Goal: Find specific fact: Find specific fact

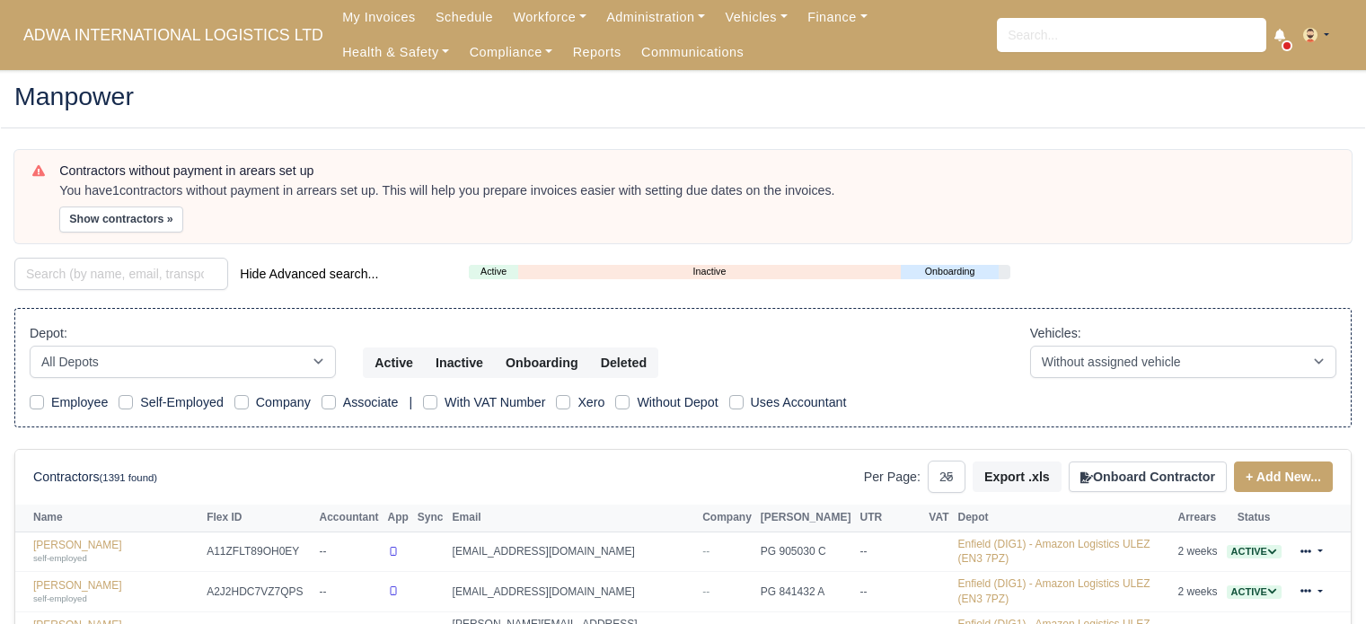
select select "25"
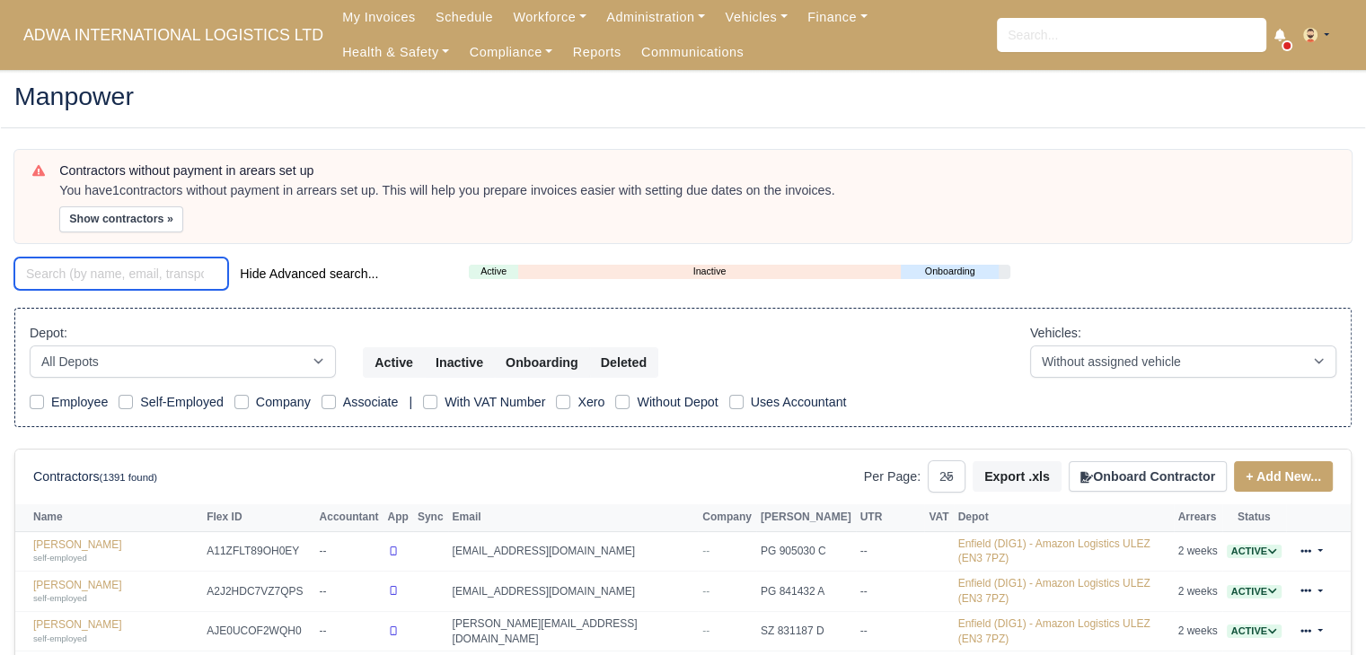
click at [194, 280] on input "search" at bounding box center [121, 274] width 214 height 32
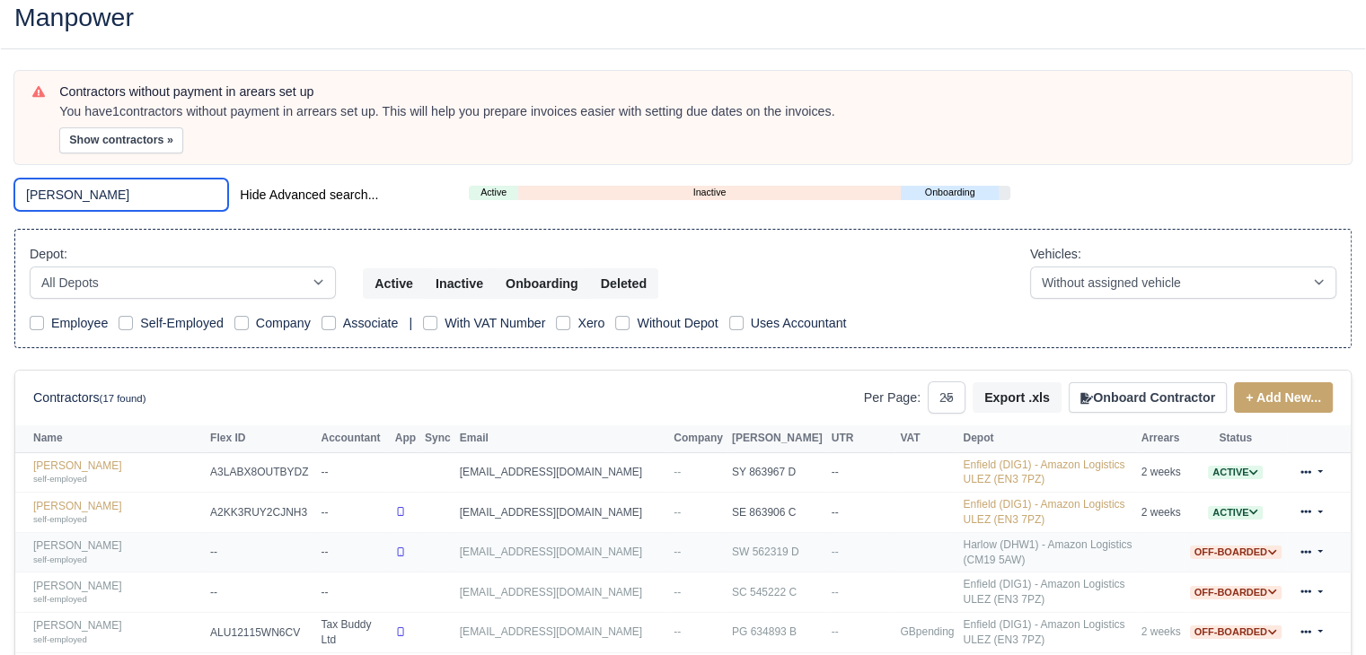
scroll to position [82, 0]
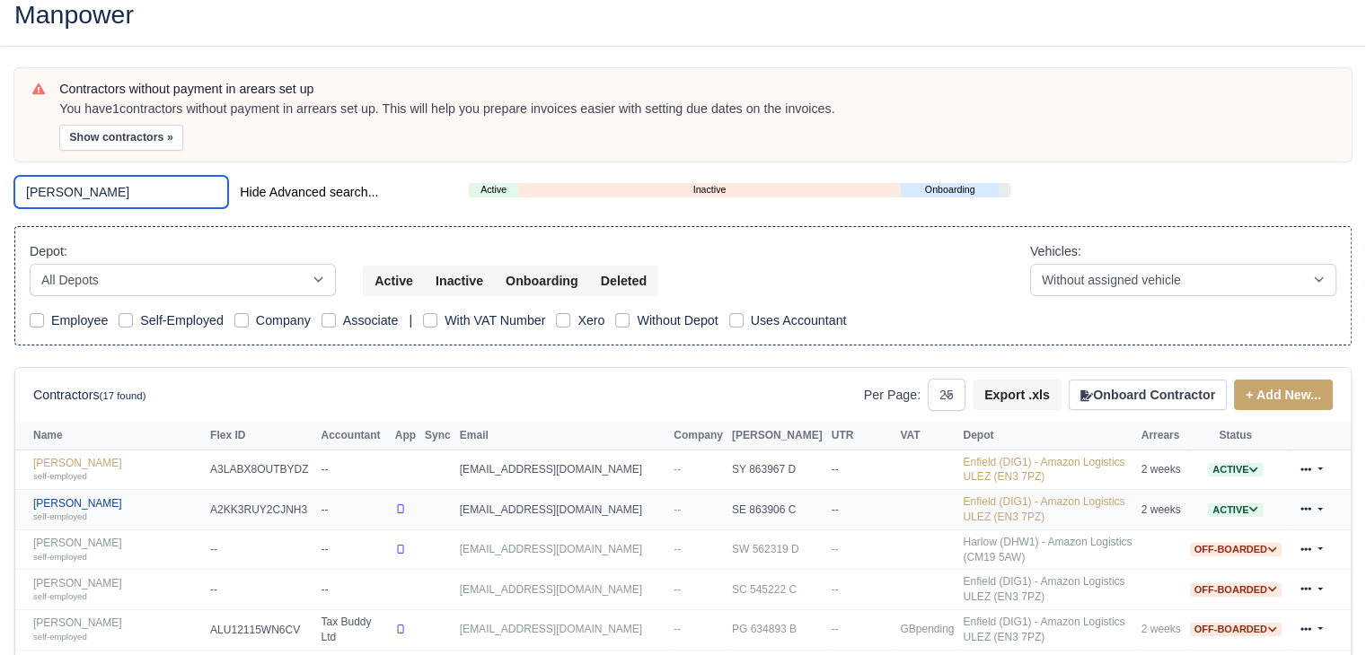
type input "omar"
click at [101, 497] on link "Omar Mahamud self-employed" at bounding box center [117, 510] width 168 height 26
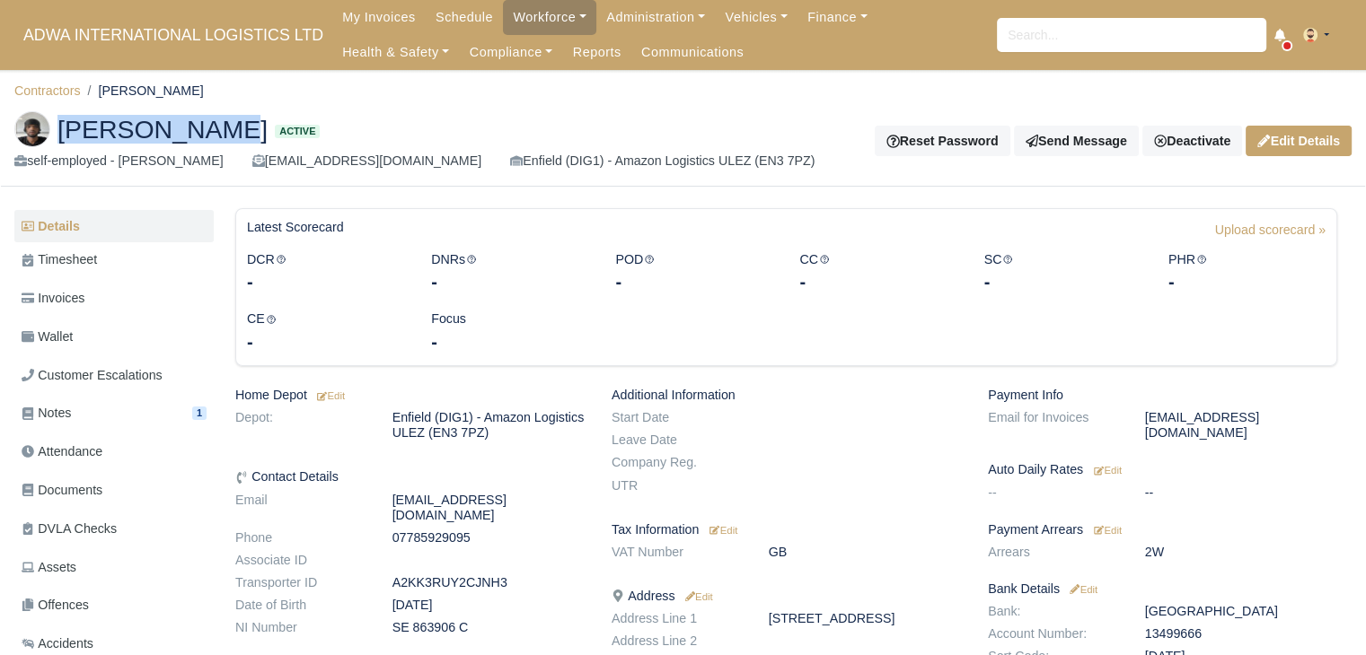
drag, startPoint x: 247, startPoint y: 138, endPoint x: 62, endPoint y: 138, distance: 185.0
click at [62, 138] on span "[PERSON_NAME]" at bounding box center [162, 129] width 210 height 25
copy span "[PERSON_NAME]"
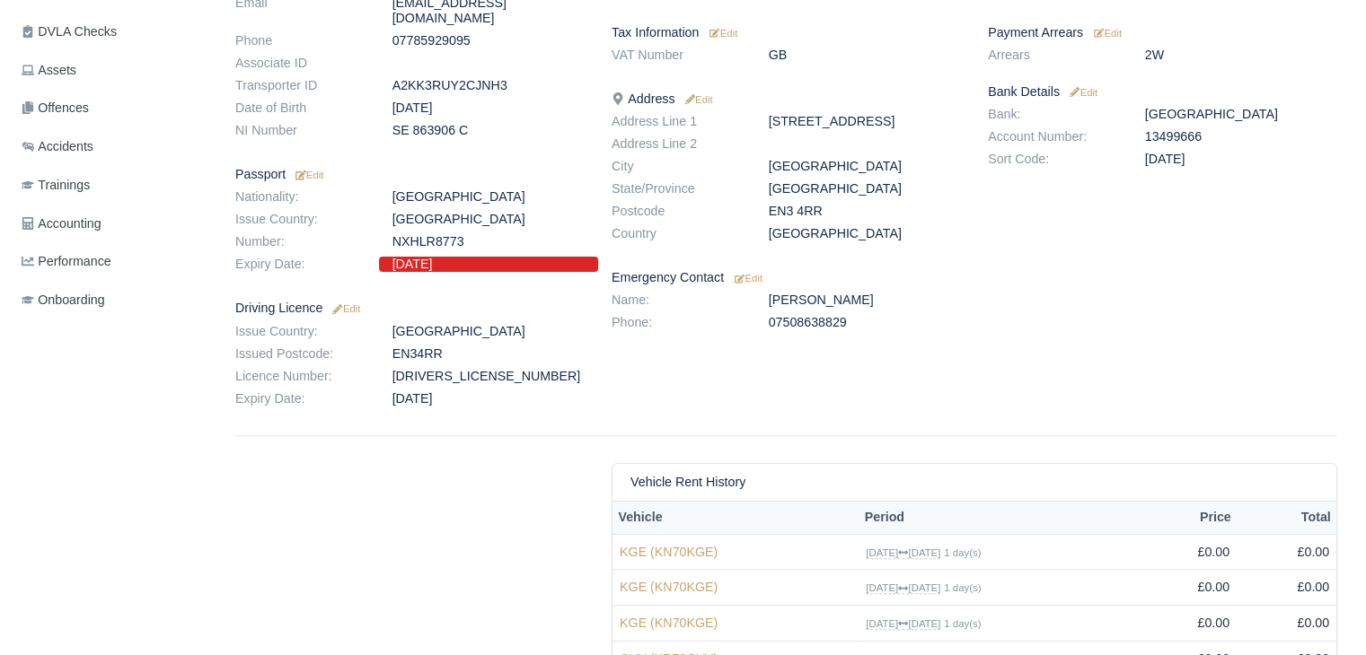
scroll to position [498, 0]
click at [1172, 128] on dd "13499666" at bounding box center [1240, 135] width 219 height 15
copy dd "13499666"
click at [955, 238] on dd "[GEOGRAPHIC_DATA]" at bounding box center [864, 232] width 219 height 15
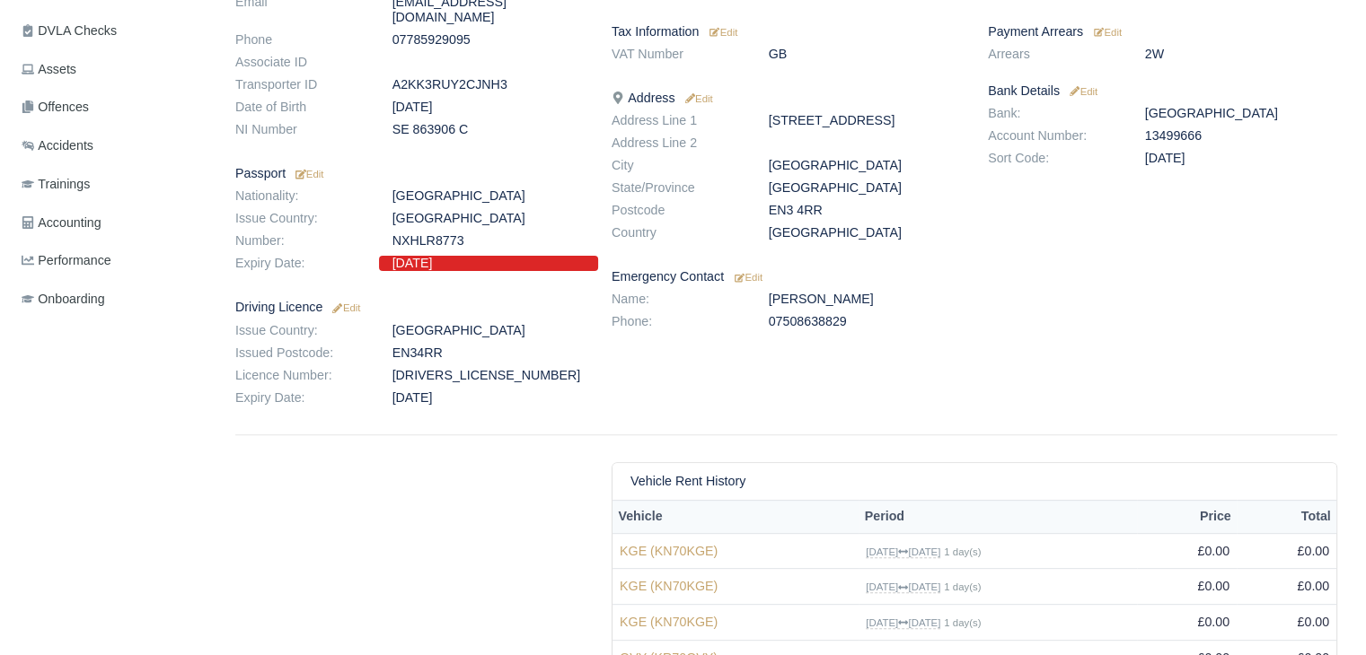
scroll to position [0, 0]
